Goal: Entertainment & Leisure: Browse casually

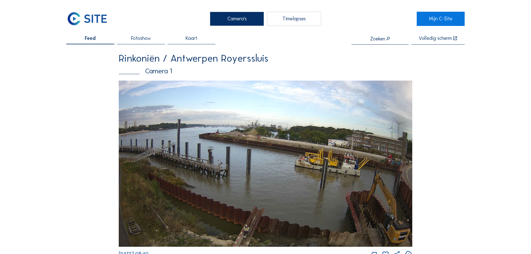
scroll to position [256, 0]
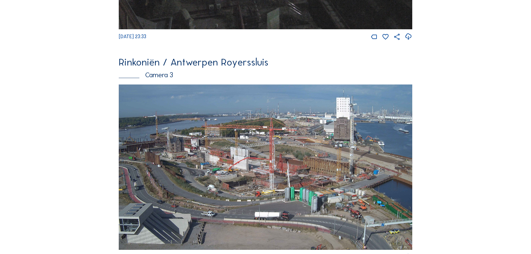
scroll to position [725, 0]
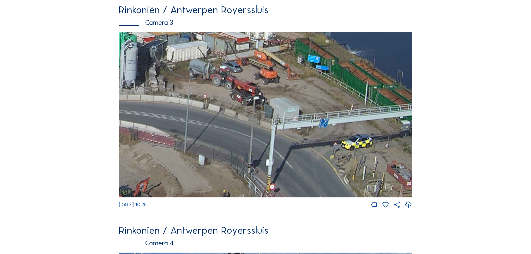
drag, startPoint x: 398, startPoint y: 187, endPoint x: 303, endPoint y: 102, distance: 127.1
click at [304, 105] on img at bounding box center [265, 114] width 293 height 165
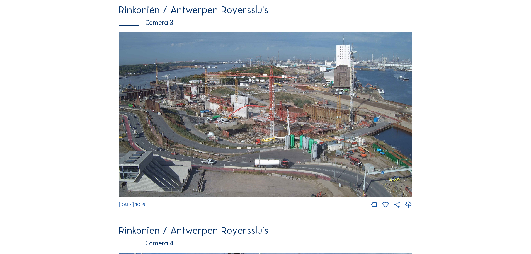
drag, startPoint x: 446, startPoint y: 134, endPoint x: 424, endPoint y: 139, distance: 22.9
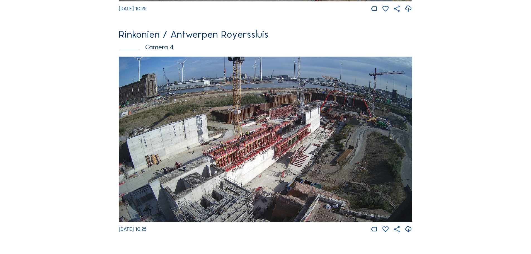
scroll to position [948, 0]
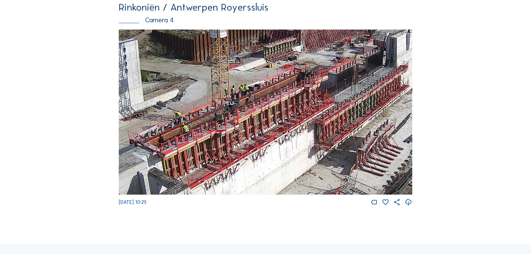
drag, startPoint x: 226, startPoint y: 133, endPoint x: 279, endPoint y: 123, distance: 53.8
click at [278, 124] on img at bounding box center [265, 112] width 293 height 165
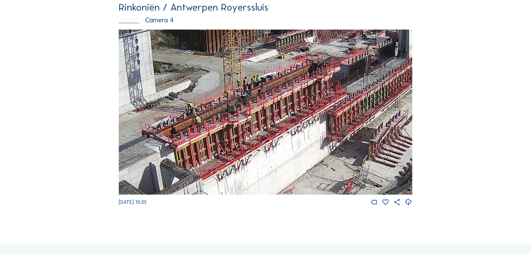
drag, startPoint x: 196, startPoint y: 151, endPoint x: 208, endPoint y: 143, distance: 13.8
click at [208, 143] on img at bounding box center [265, 112] width 293 height 165
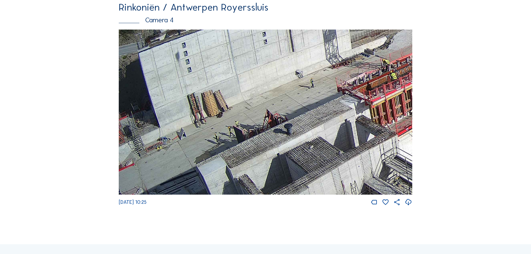
drag, startPoint x: 226, startPoint y: 129, endPoint x: 399, endPoint y: 71, distance: 181.6
click at [399, 71] on img at bounding box center [265, 112] width 293 height 165
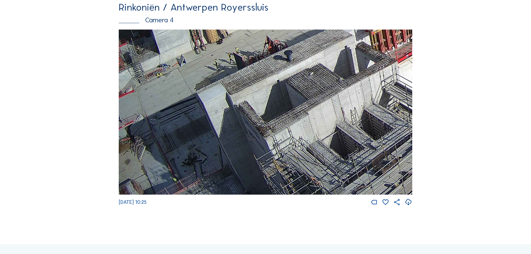
drag, startPoint x: 305, startPoint y: 131, endPoint x: 324, endPoint y: 41, distance: 92.2
click at [324, 41] on img at bounding box center [265, 112] width 293 height 165
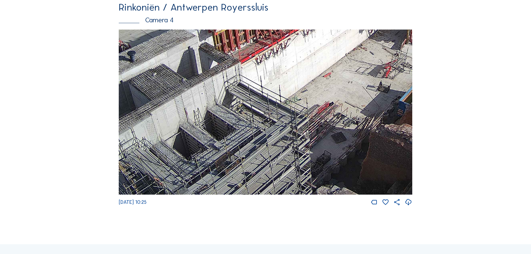
drag, startPoint x: 360, startPoint y: 123, endPoint x: 189, endPoint y: 116, distance: 171.6
click at [189, 116] on img at bounding box center [265, 112] width 293 height 165
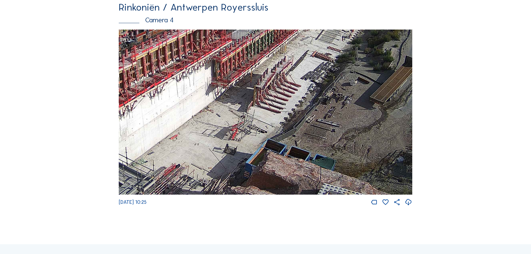
drag, startPoint x: 265, startPoint y: 119, endPoint x: 144, endPoint y: 170, distance: 131.3
click at [141, 175] on img at bounding box center [265, 112] width 293 height 165
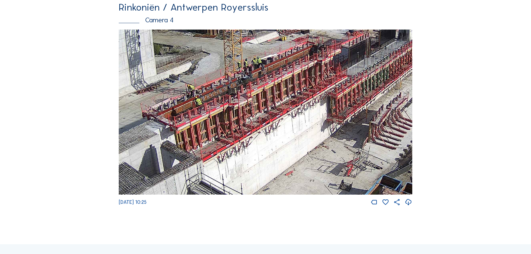
drag, startPoint x: 154, startPoint y: 127, endPoint x: 264, endPoint y: 147, distance: 112.7
click at [265, 156] on img at bounding box center [265, 112] width 293 height 165
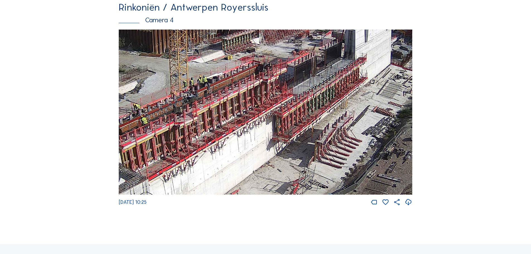
drag, startPoint x: 349, startPoint y: 118, endPoint x: 294, endPoint y: 140, distance: 58.4
click at [294, 140] on img at bounding box center [265, 112] width 293 height 165
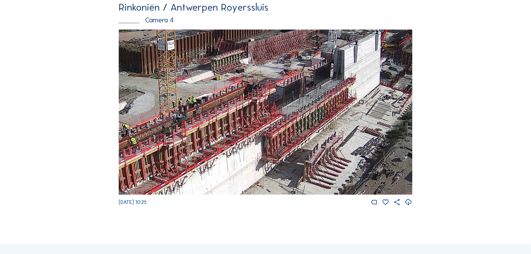
drag, startPoint x: 318, startPoint y: 97, endPoint x: 307, endPoint y: 115, distance: 21.1
click at [307, 115] on img at bounding box center [265, 112] width 293 height 165
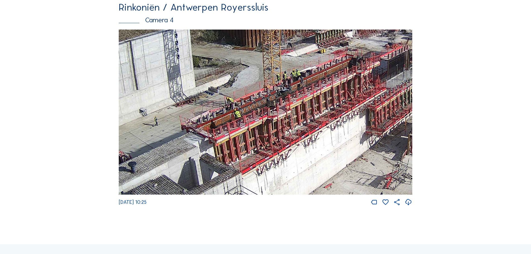
drag, startPoint x: 179, startPoint y: 140, endPoint x: 283, endPoint y: 113, distance: 107.6
click at [283, 113] on img at bounding box center [265, 112] width 293 height 165
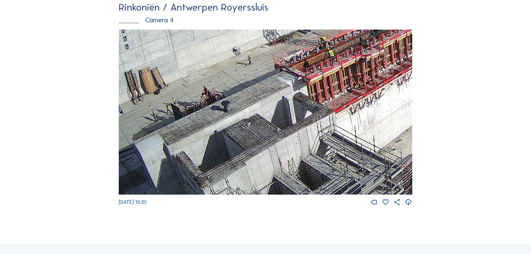
drag, startPoint x: 224, startPoint y: 162, endPoint x: 319, endPoint y: 101, distance: 112.9
click at [319, 101] on img at bounding box center [265, 112] width 293 height 165
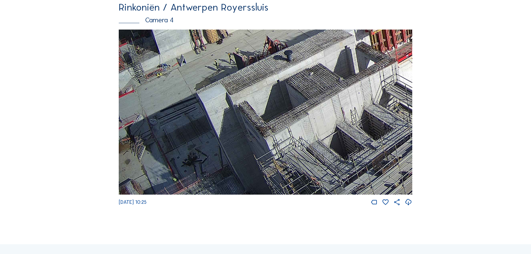
drag, startPoint x: 223, startPoint y: 157, endPoint x: 330, endPoint y: 53, distance: 149.2
click at [330, 53] on img at bounding box center [265, 112] width 293 height 165
drag, startPoint x: 259, startPoint y: 123, endPoint x: 261, endPoint y: 117, distance: 6.4
click at [261, 117] on img at bounding box center [265, 112] width 293 height 165
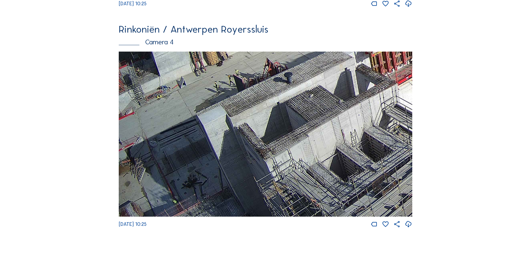
scroll to position [892, 0]
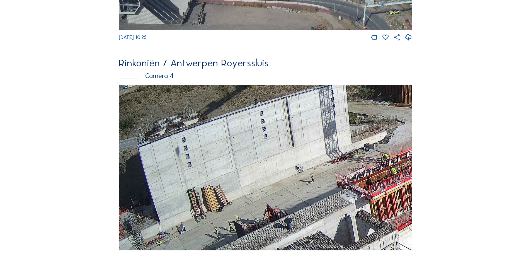
drag, startPoint x: 329, startPoint y: 127, endPoint x: 449, endPoint y: 241, distance: 165.6
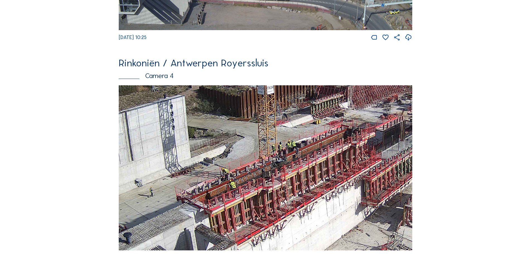
drag, startPoint x: 364, startPoint y: 182, endPoint x: 202, endPoint y: 188, distance: 162.3
click at [202, 188] on img at bounding box center [265, 167] width 293 height 165
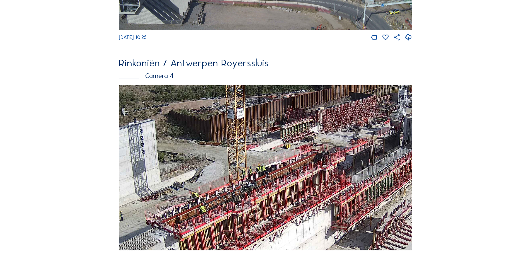
drag, startPoint x: 312, startPoint y: 144, endPoint x: 283, endPoint y: 168, distance: 37.4
click at [283, 168] on img at bounding box center [265, 167] width 293 height 165
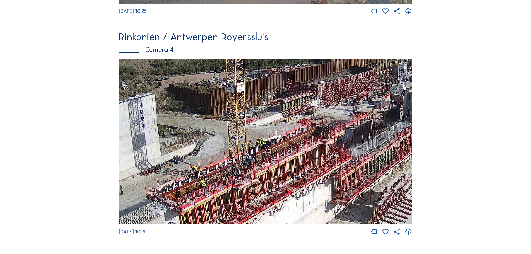
scroll to position [948, 0]
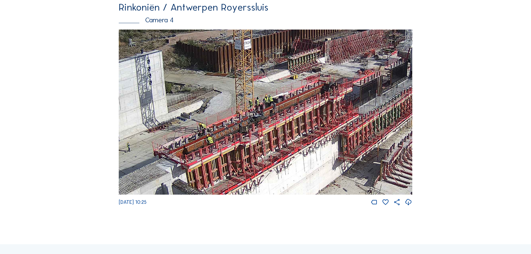
drag, startPoint x: 232, startPoint y: 159, endPoint x: 240, endPoint y: 145, distance: 15.2
click at [240, 145] on img at bounding box center [265, 112] width 293 height 165
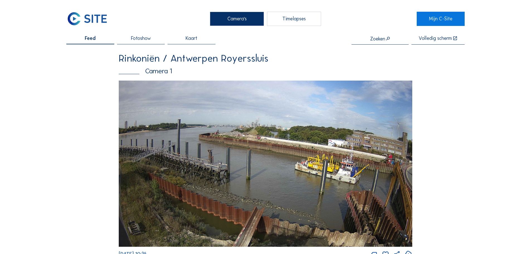
click at [93, 18] on img at bounding box center [87, 19] width 42 height 14
click at [95, 20] on img at bounding box center [87, 19] width 42 height 14
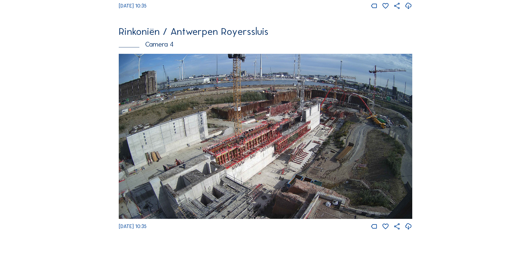
scroll to position [948, 0]
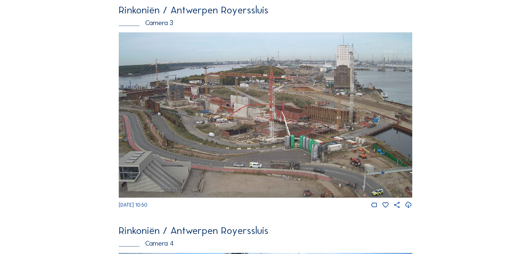
scroll to position [725, 0]
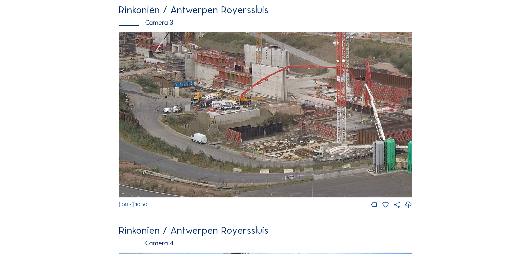
drag, startPoint x: 259, startPoint y: 111, endPoint x: 373, endPoint y: 101, distance: 114.0
click at [373, 101] on img at bounding box center [265, 114] width 293 height 165
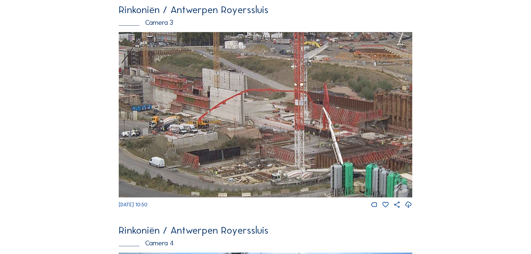
drag, startPoint x: 302, startPoint y: 113, endPoint x: 260, endPoint y: 137, distance: 48.3
click at [260, 137] on img at bounding box center [265, 114] width 293 height 165
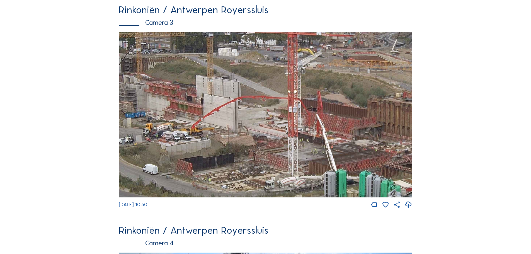
drag, startPoint x: 339, startPoint y: 137, endPoint x: 327, endPoint y: 147, distance: 15.1
click at [327, 147] on img at bounding box center [265, 114] width 293 height 165
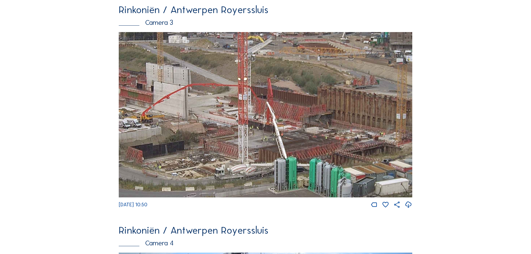
drag, startPoint x: 321, startPoint y: 136, endPoint x: 269, endPoint y: 115, distance: 56.3
click at [271, 117] on img at bounding box center [265, 114] width 293 height 165
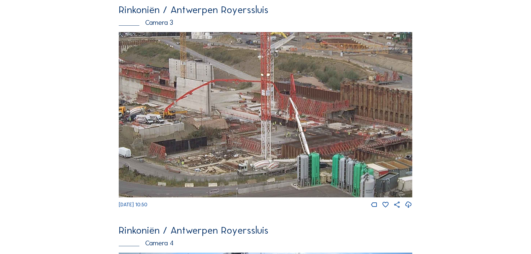
drag, startPoint x: 307, startPoint y: 131, endPoint x: 324, endPoint y: 131, distance: 16.7
click at [324, 131] on img at bounding box center [265, 114] width 293 height 165
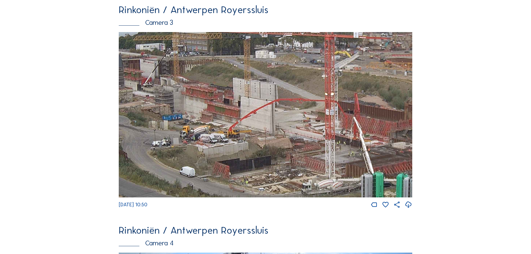
click at [325, 152] on img at bounding box center [265, 114] width 293 height 165
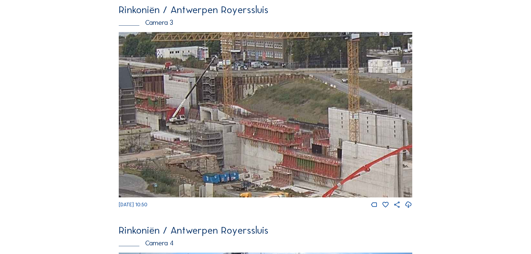
drag, startPoint x: 220, startPoint y: 103, endPoint x: 313, endPoint y: 146, distance: 102.4
click at [313, 146] on img at bounding box center [265, 114] width 293 height 165
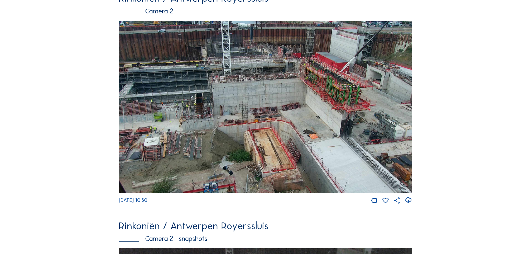
scroll to position [0, 0]
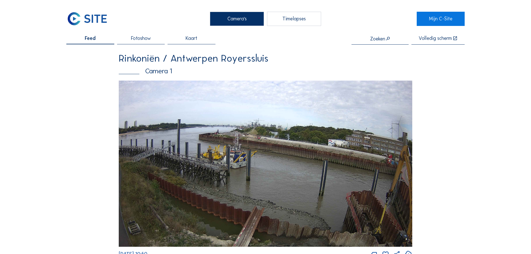
drag, startPoint x: 96, startPoint y: 24, endPoint x: 157, endPoint y: 0, distance: 65.8
click at [96, 24] on img at bounding box center [87, 19] width 42 height 14
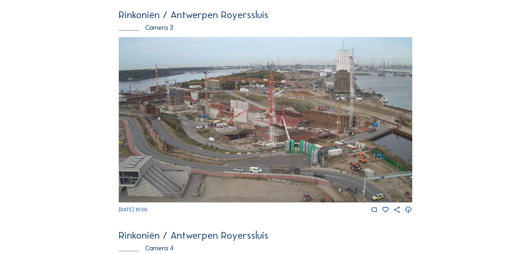
scroll to position [725, 0]
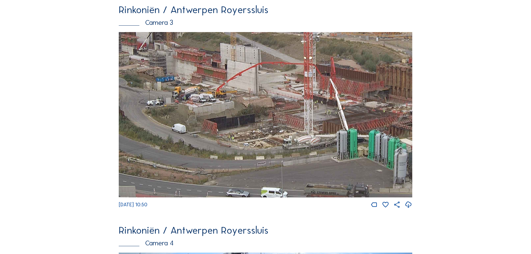
drag, startPoint x: 281, startPoint y: 126, endPoint x: 281, endPoint y: 131, distance: 4.7
click at [281, 131] on img at bounding box center [265, 114] width 293 height 165
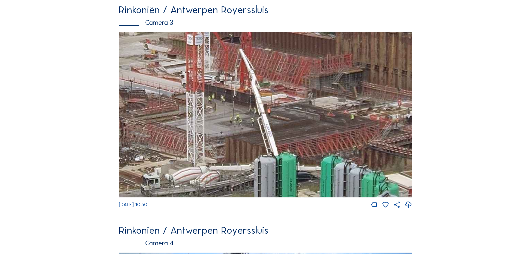
drag, startPoint x: 351, startPoint y: 126, endPoint x: 258, endPoint y: 131, distance: 93.0
click at [258, 131] on img at bounding box center [265, 114] width 293 height 165
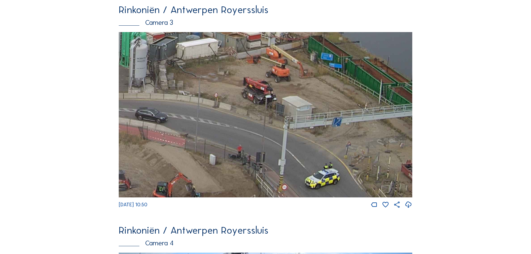
drag, startPoint x: 367, startPoint y: 179, endPoint x: 284, endPoint y: 78, distance: 131.3
click at [284, 78] on img at bounding box center [265, 114] width 293 height 165
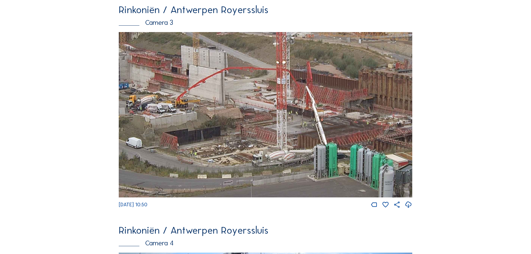
drag, startPoint x: 237, startPoint y: 103, endPoint x: 428, endPoint y: 117, distance: 191.7
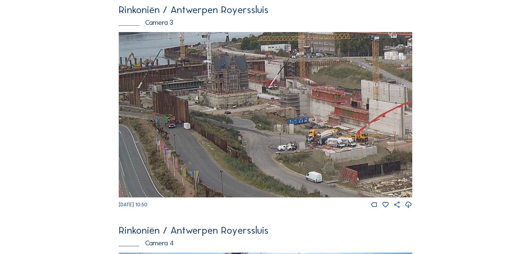
drag, startPoint x: 246, startPoint y: 101, endPoint x: 344, endPoint y: 120, distance: 99.6
click at [344, 120] on img at bounding box center [265, 114] width 293 height 165
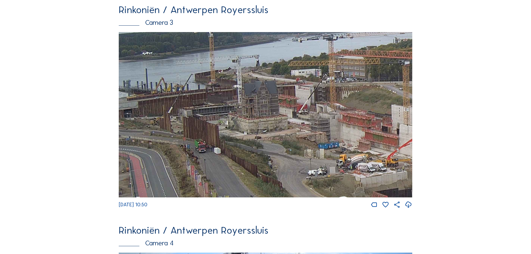
drag, startPoint x: 313, startPoint y: 113, endPoint x: 351, endPoint y: 115, distance: 38.2
click at [351, 115] on img at bounding box center [265, 114] width 293 height 165
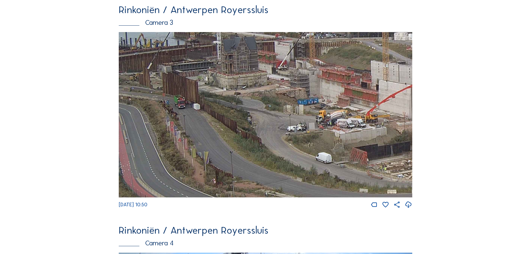
drag, startPoint x: 347, startPoint y: 137, endPoint x: 319, endPoint y: 90, distance: 55.2
click at [320, 89] on img at bounding box center [265, 114] width 293 height 165
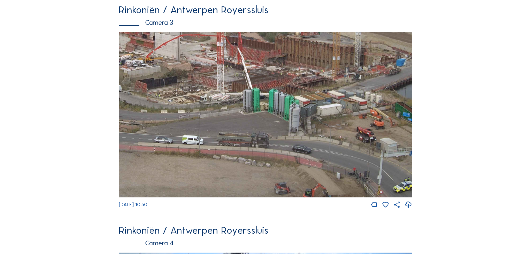
drag, startPoint x: 327, startPoint y: 156, endPoint x: 255, endPoint y: 94, distance: 95.6
click at [218, 85] on img at bounding box center [265, 114] width 293 height 165
